Goal: Transaction & Acquisition: Download file/media

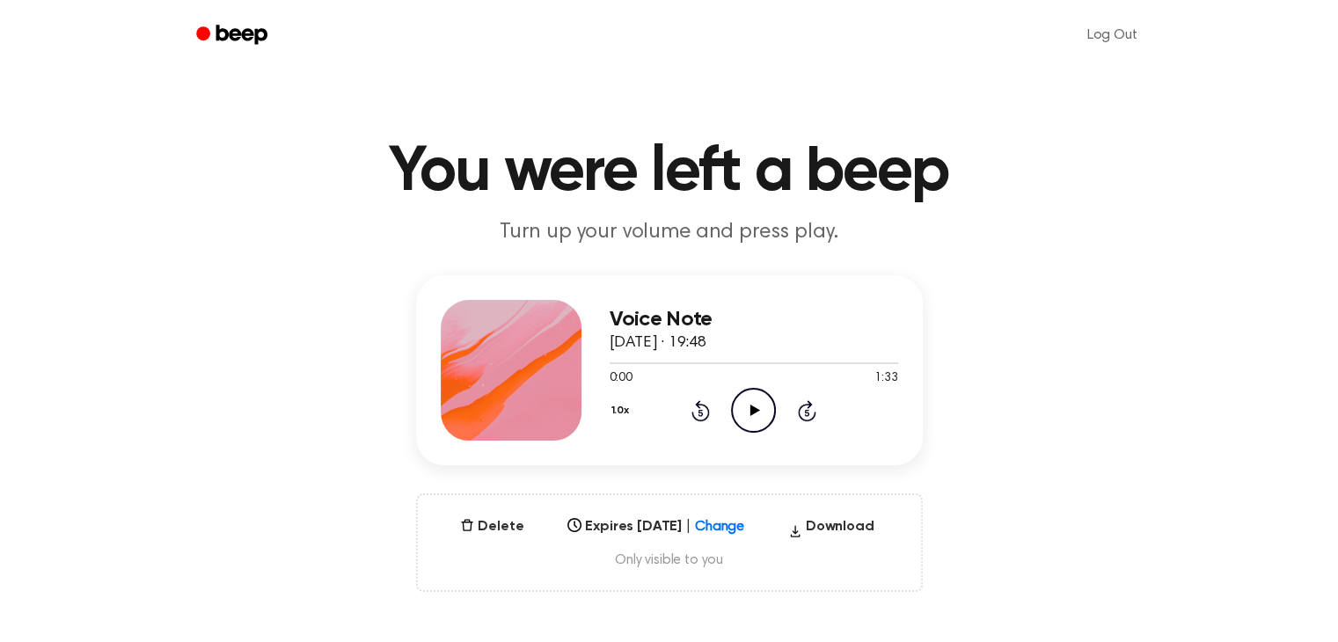
click at [750, 409] on icon at bounding box center [755, 410] width 10 height 11
click at [617, 400] on button "1.0x" at bounding box center [622, 411] width 26 height 30
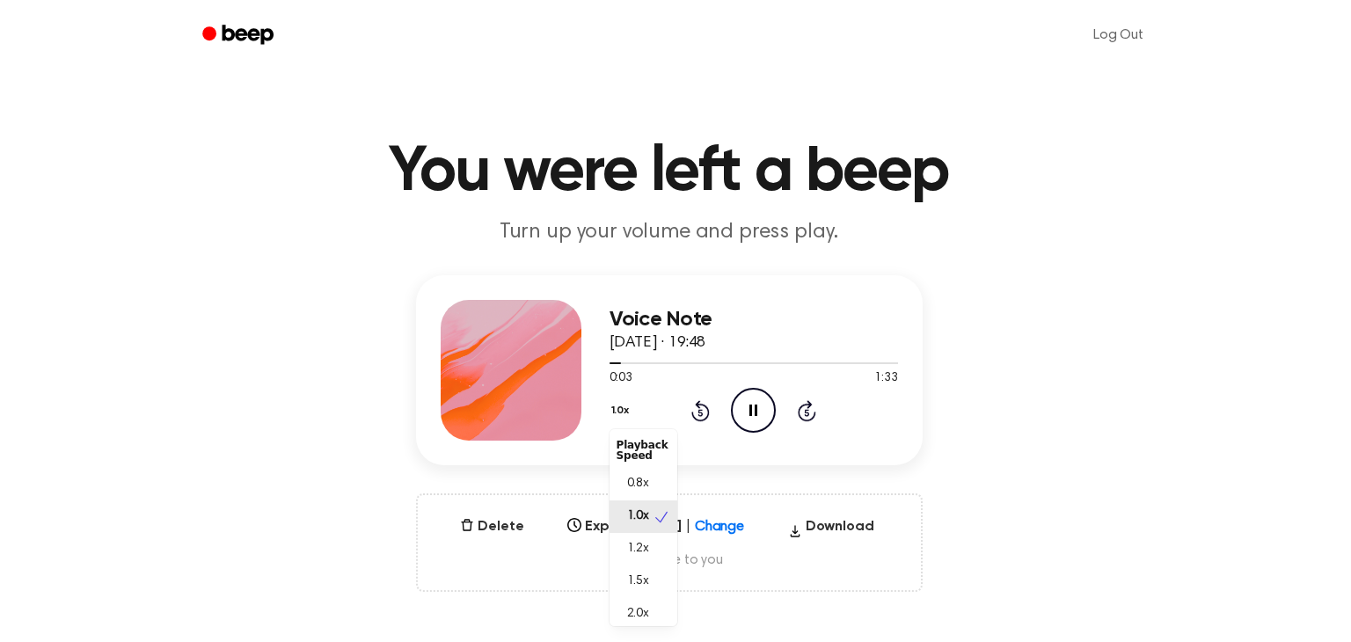
click at [617, 401] on button "1.0x" at bounding box center [622, 411] width 26 height 30
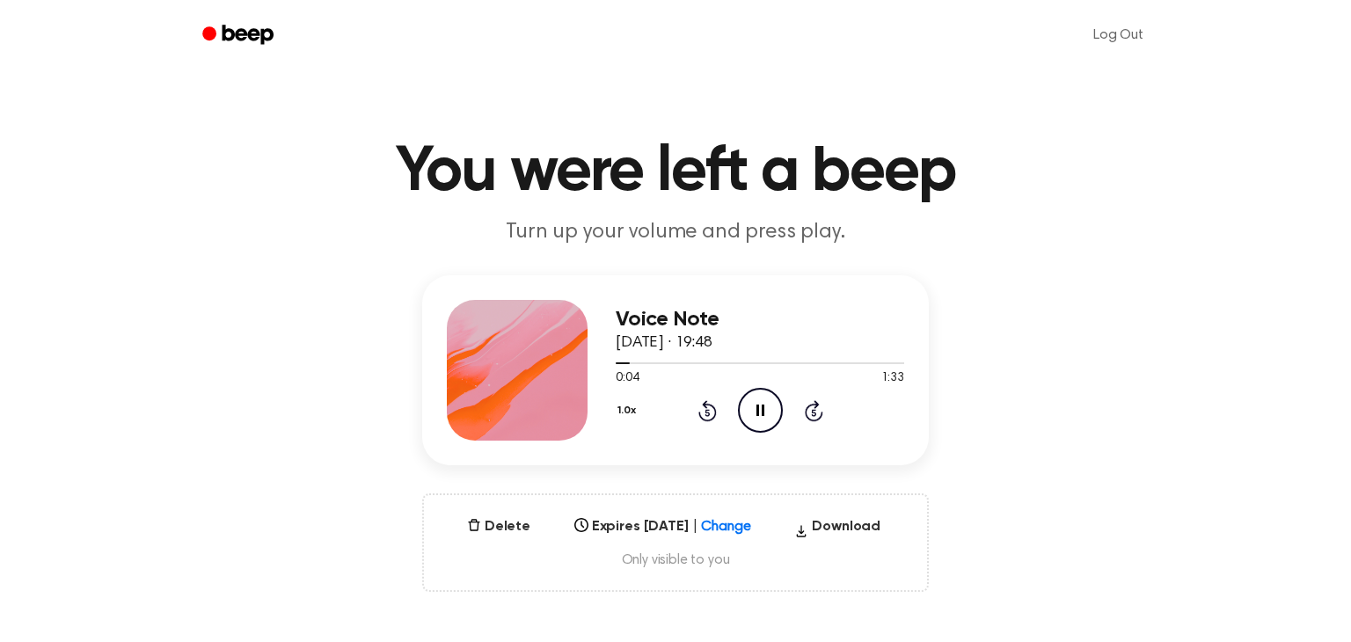
click at [617, 401] on button "1.0x" at bounding box center [629, 411] width 26 height 30
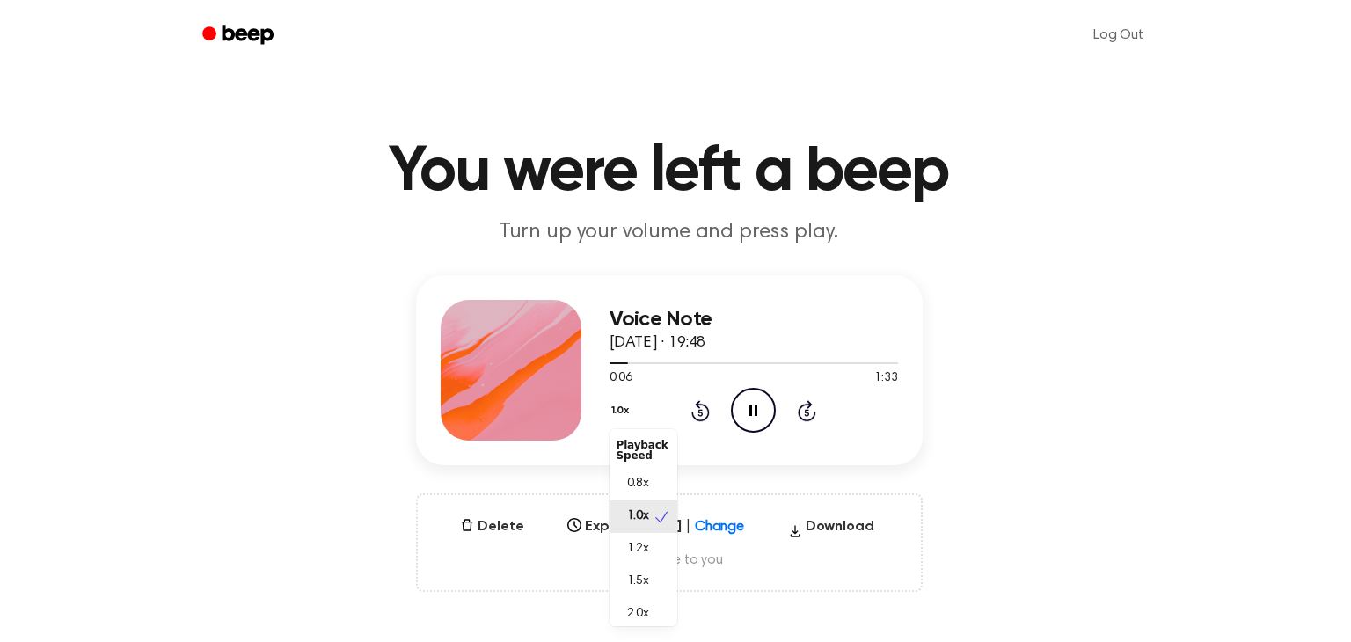
scroll to position [7, 0]
click at [654, 615] on div "2.0x" at bounding box center [643, 607] width 68 height 33
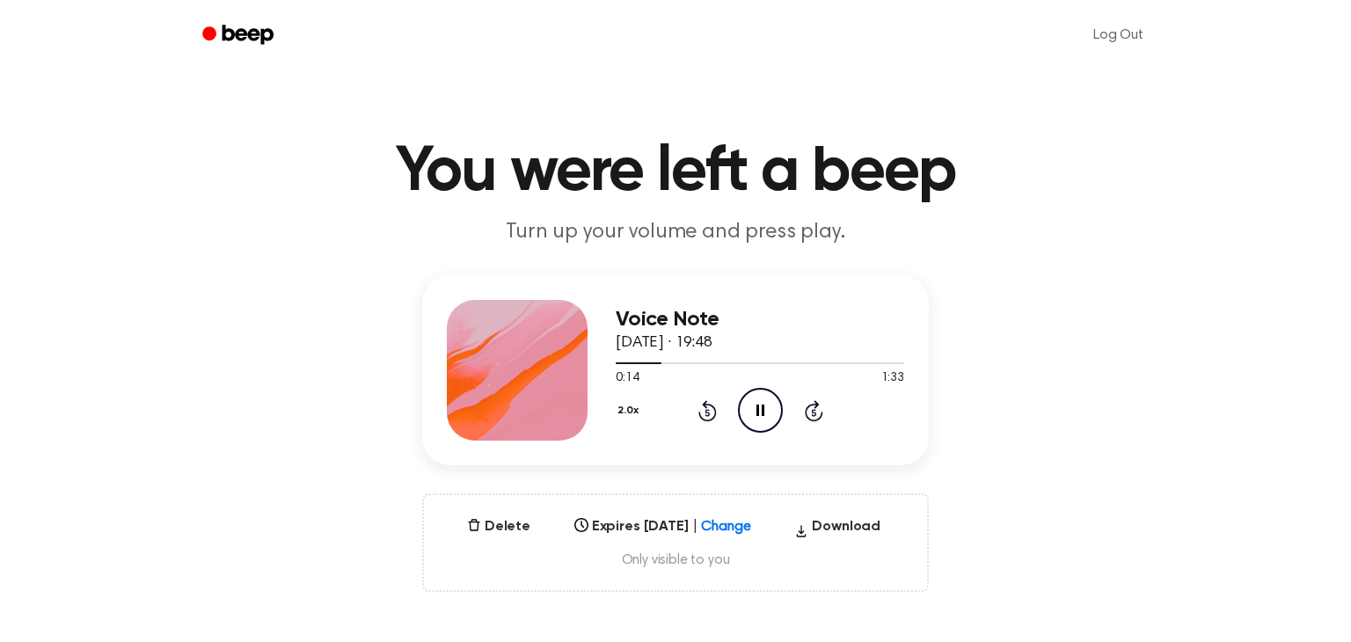
click at [616, 412] on button "2.0x" at bounding box center [630, 411] width 29 height 30
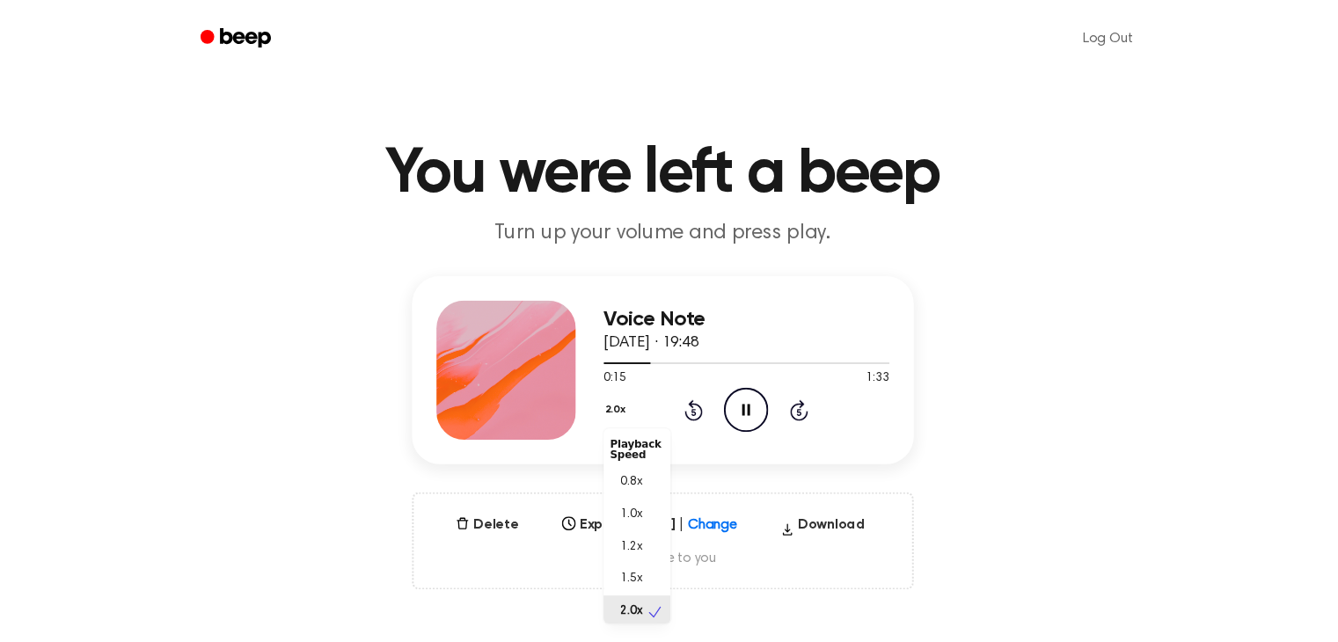
scroll to position [4, 0]
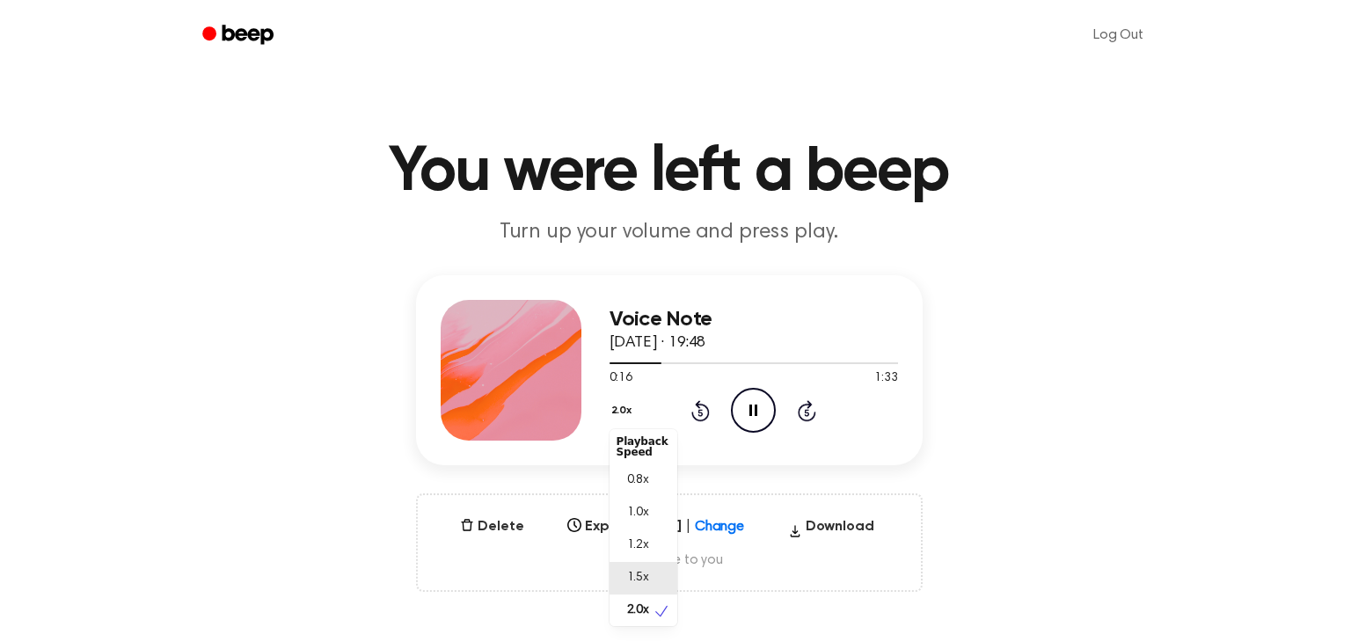
click at [638, 569] on span "1.5x" at bounding box center [638, 578] width 22 height 18
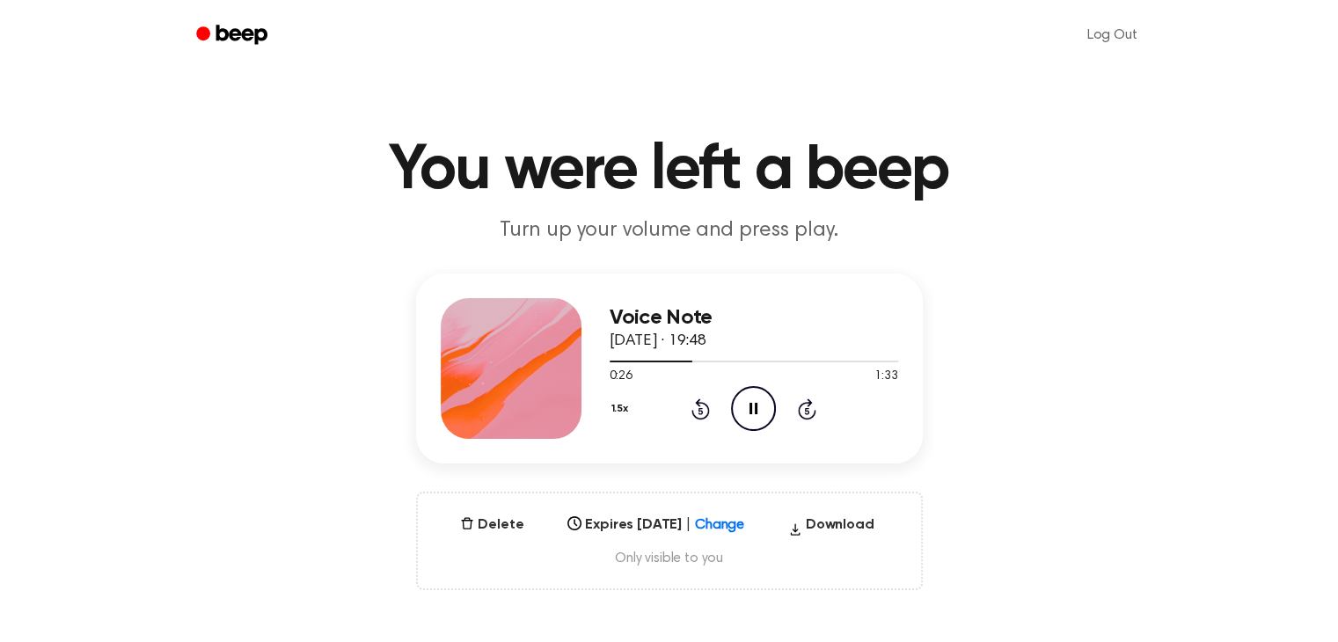
scroll to position [174, 0]
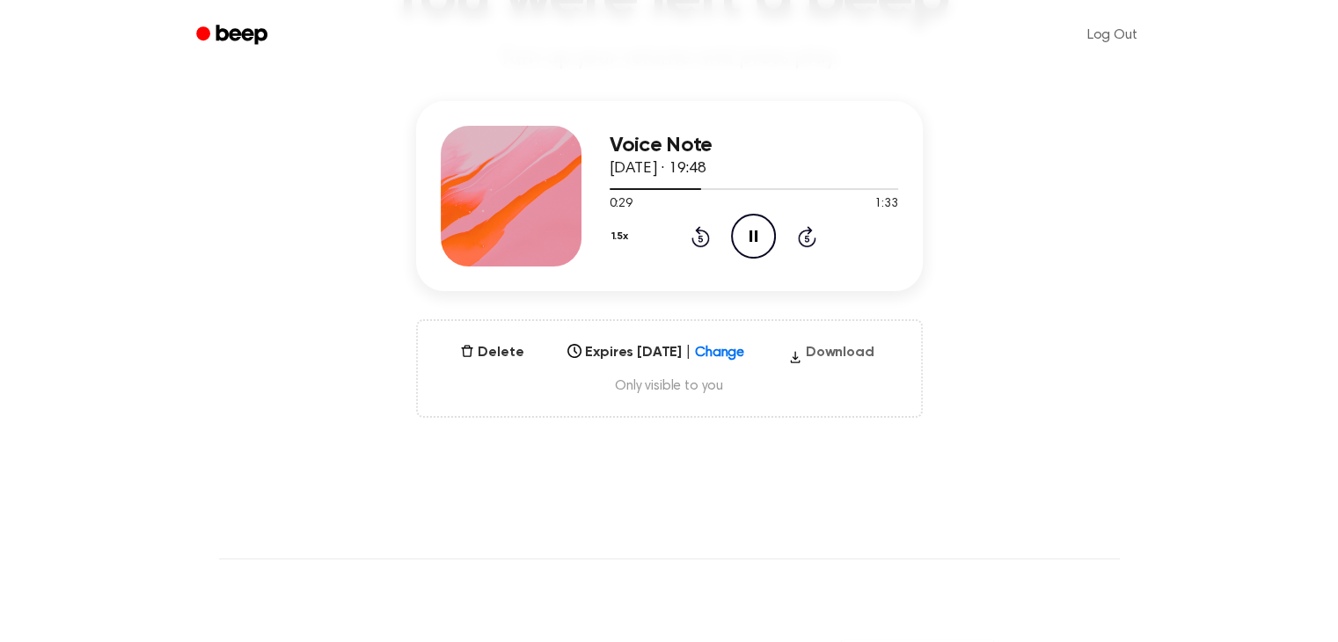
click at [833, 350] on button "Download" at bounding box center [831, 356] width 100 height 28
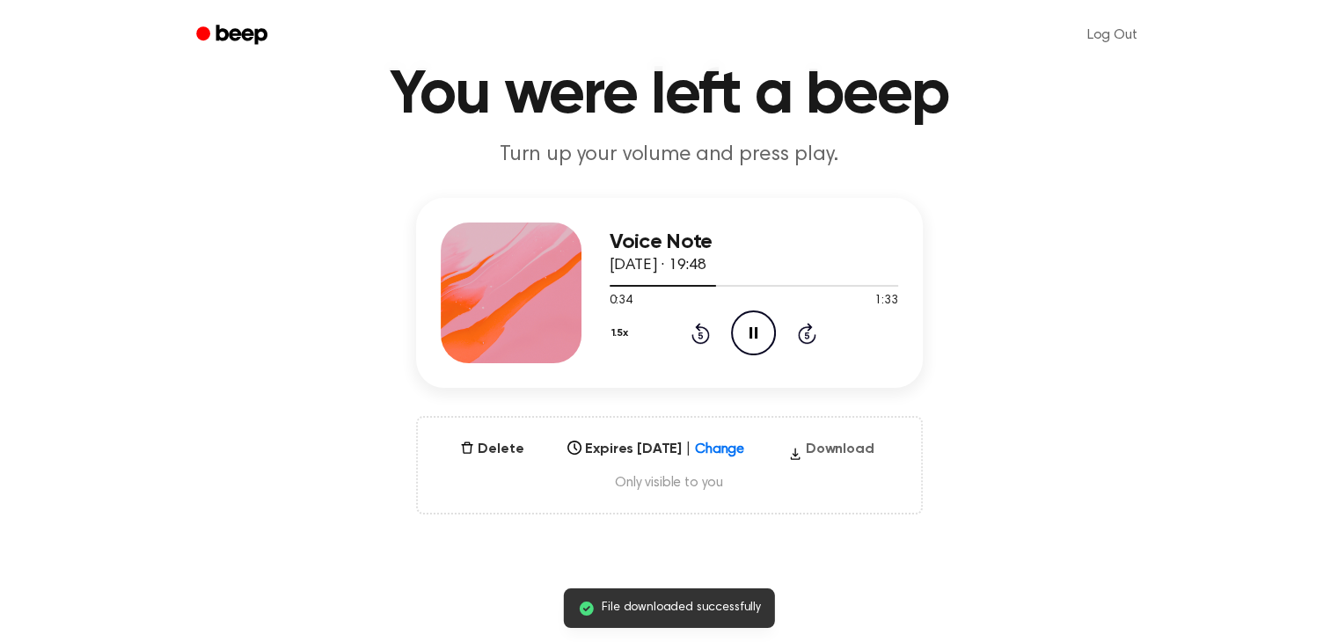
scroll to position [69, 0]
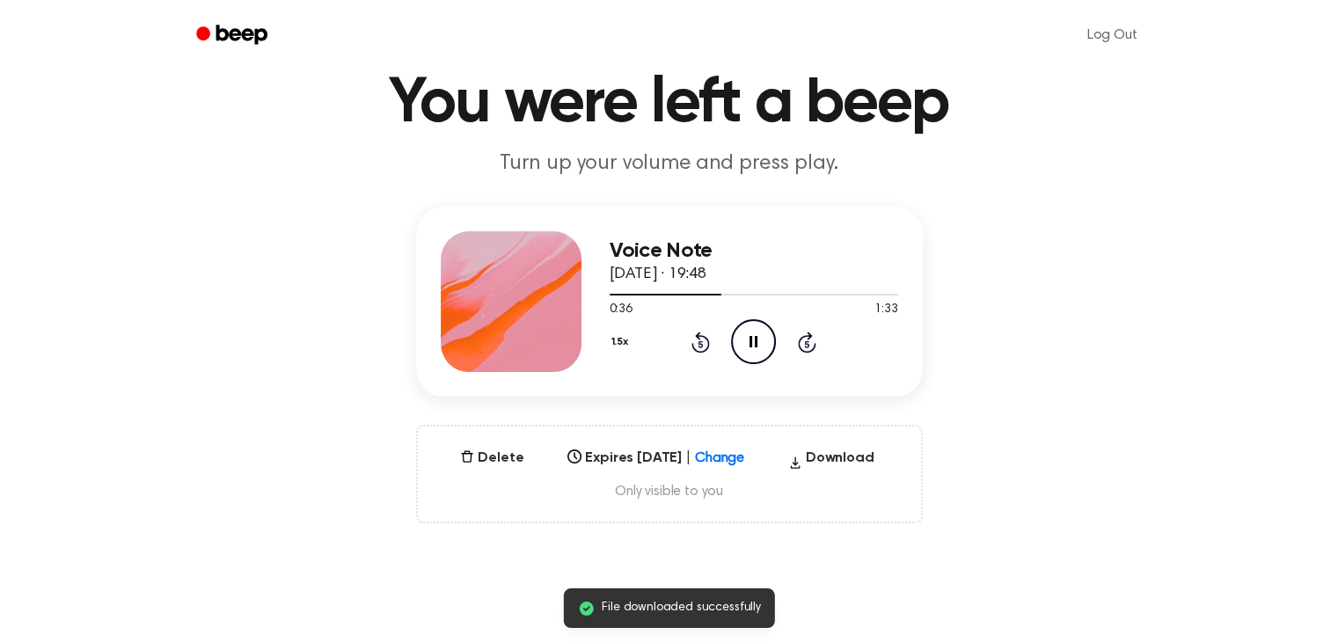
click at [753, 327] on icon "Pause Audio" at bounding box center [753, 341] width 45 height 45
